Goal: Unclear

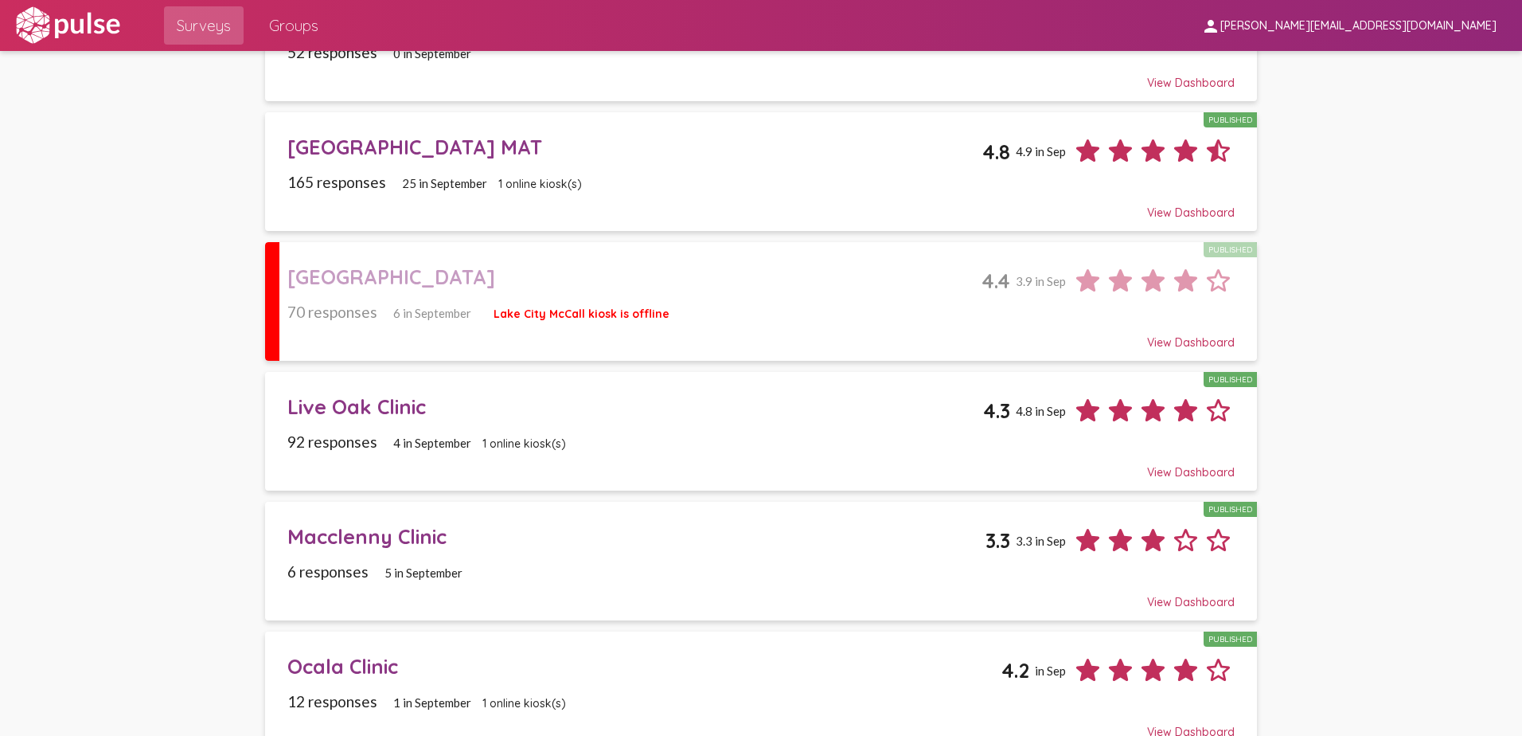
scroll to position [1831, 0]
